Goal: Find specific page/section: Find specific page/section

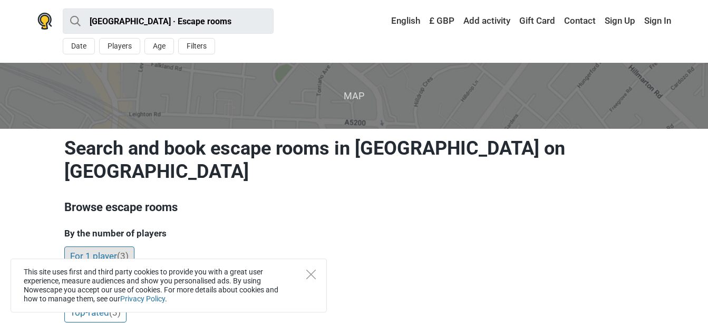
click at [121, 250] on span "(3)" at bounding box center [123, 255] width 12 height 11
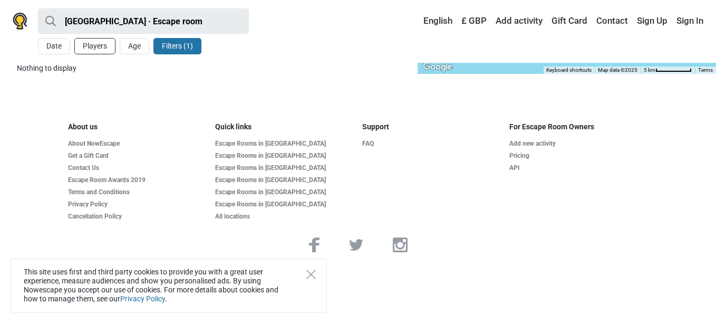
click at [102, 51] on button "Players" at bounding box center [94, 46] width 41 height 16
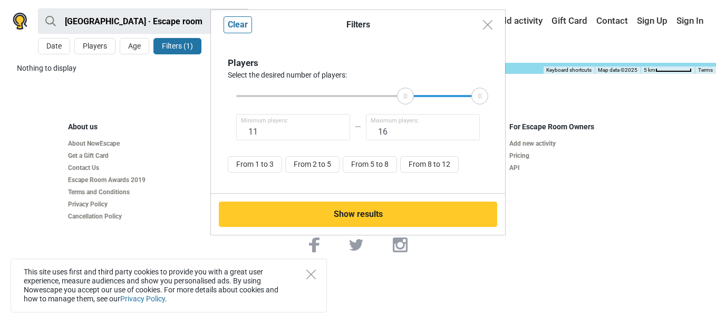
type input "12"
drag, startPoint x: 237, startPoint y: 97, endPoint x: 410, endPoint y: 103, distance: 172.5
click at [410, 103] on div at bounding box center [409, 96] width 17 height 17
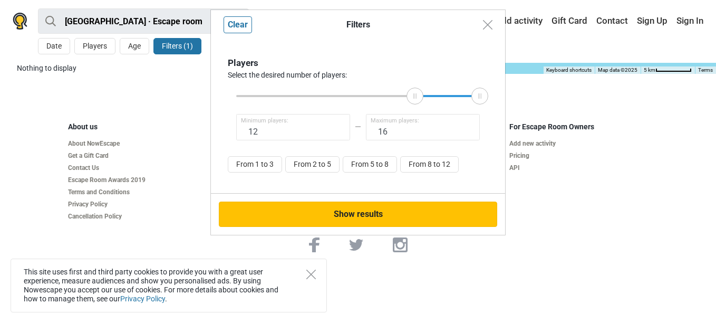
click at [366, 216] on button "Show results" at bounding box center [358, 213] width 278 height 25
